Goal: Find specific page/section: Find specific page/section

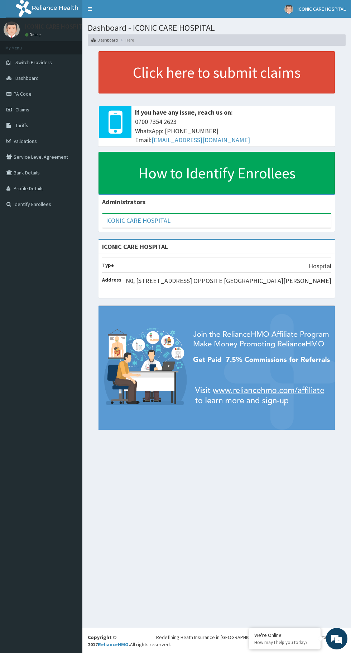
click at [34, 91] on link "PA Code" at bounding box center [41, 94] width 82 height 16
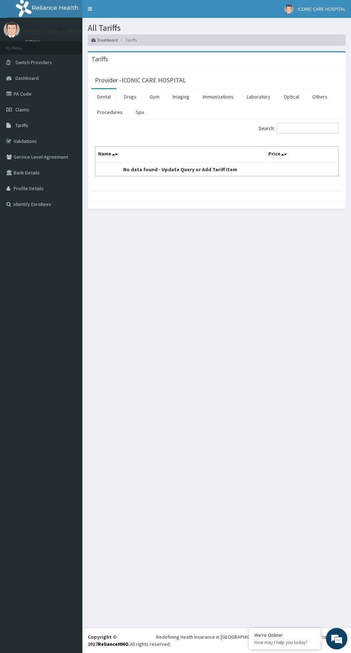
click at [106, 113] on link "Procedures" at bounding box center [109, 112] width 37 height 15
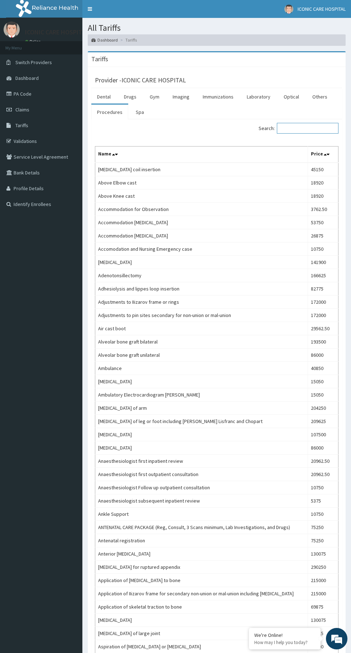
click at [281, 127] on input "Search:" at bounding box center [308, 128] width 62 height 11
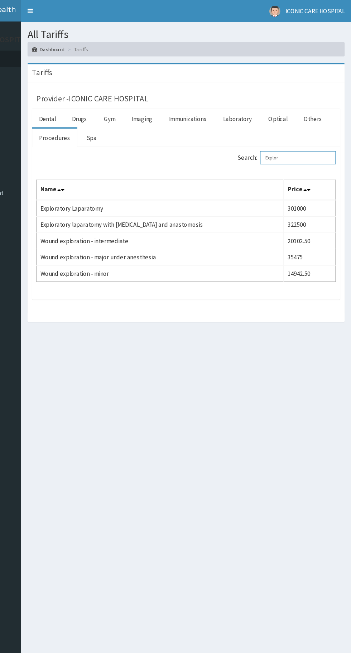
type input "Explor"
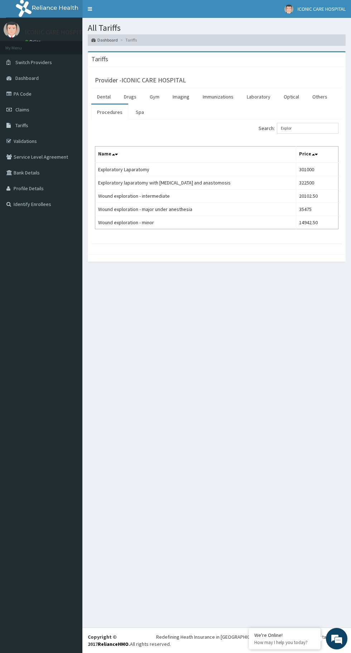
click at [14, 78] on link "Dashboard" at bounding box center [41, 78] width 82 height 16
